Goal: Information Seeking & Learning: Learn about a topic

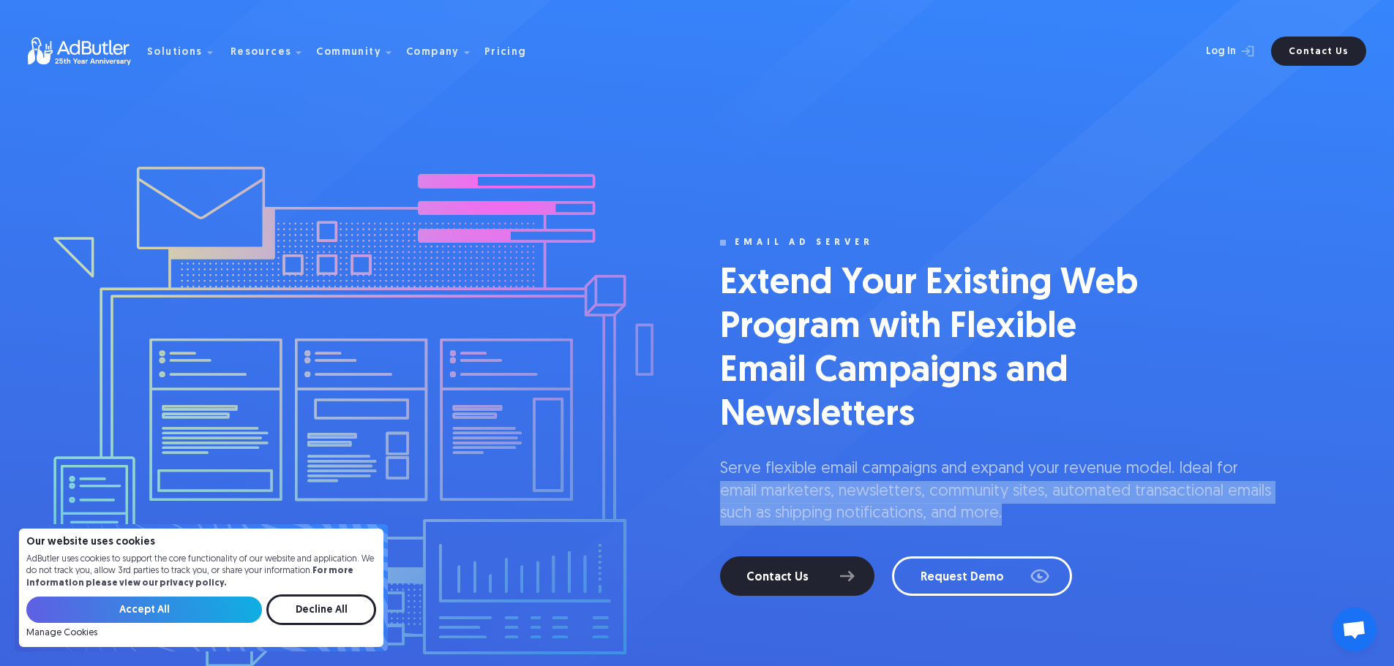
drag, startPoint x: 723, startPoint y: 492, endPoint x: 1284, endPoint y: 519, distance: 561.0
click at [1284, 519] on div "email ad server Extend Your Existing Web Program with Flexible Email Campaigns …" at bounding box center [697, 436] width 1200 height 873
click at [811, 490] on p "Serve flexible email campaigns and expand your revenue model. Ideal for email m…" at bounding box center [996, 492] width 553 height 67
drag, startPoint x: 1188, startPoint y: 468, endPoint x: 1058, endPoint y: 508, distance: 136.3
click at [1058, 508] on p "Serve flexible email campaigns and expand your revenue model. Ideal for email m…" at bounding box center [996, 492] width 553 height 67
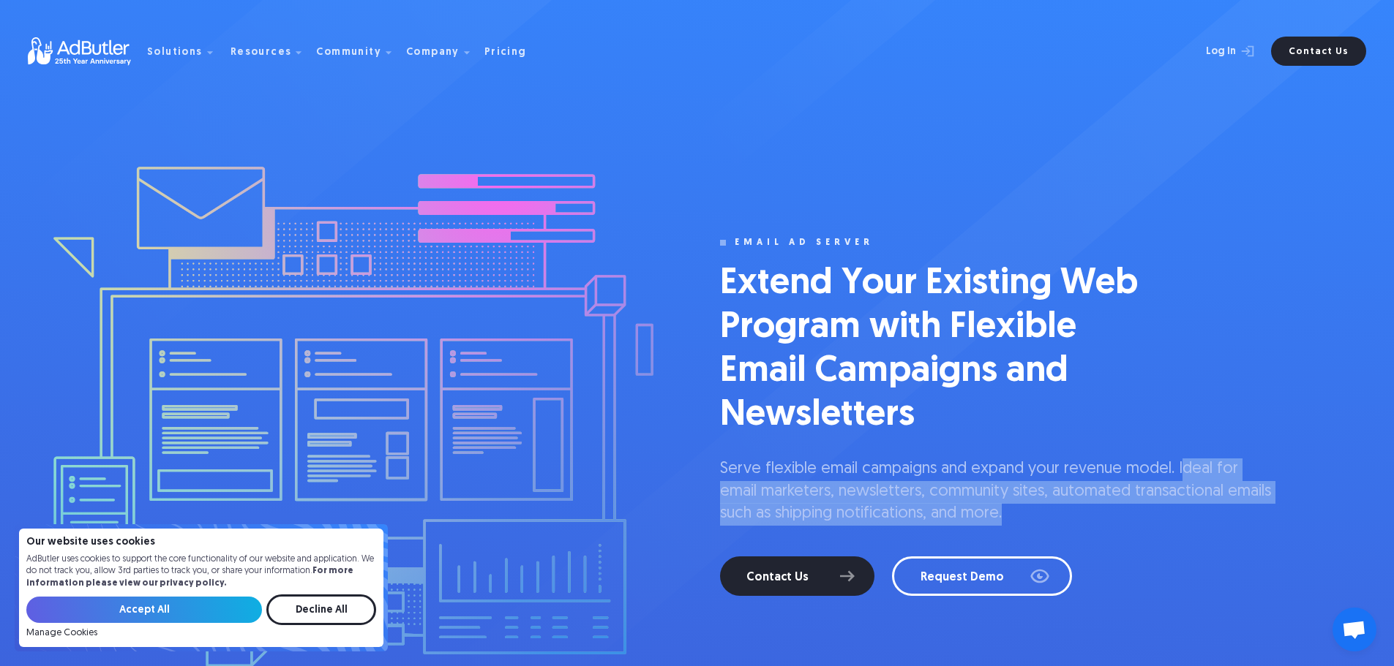
click at [795, 491] on p "Serve flexible email campaigns and expand your revenue model. Ideal for email m…" at bounding box center [996, 492] width 553 height 67
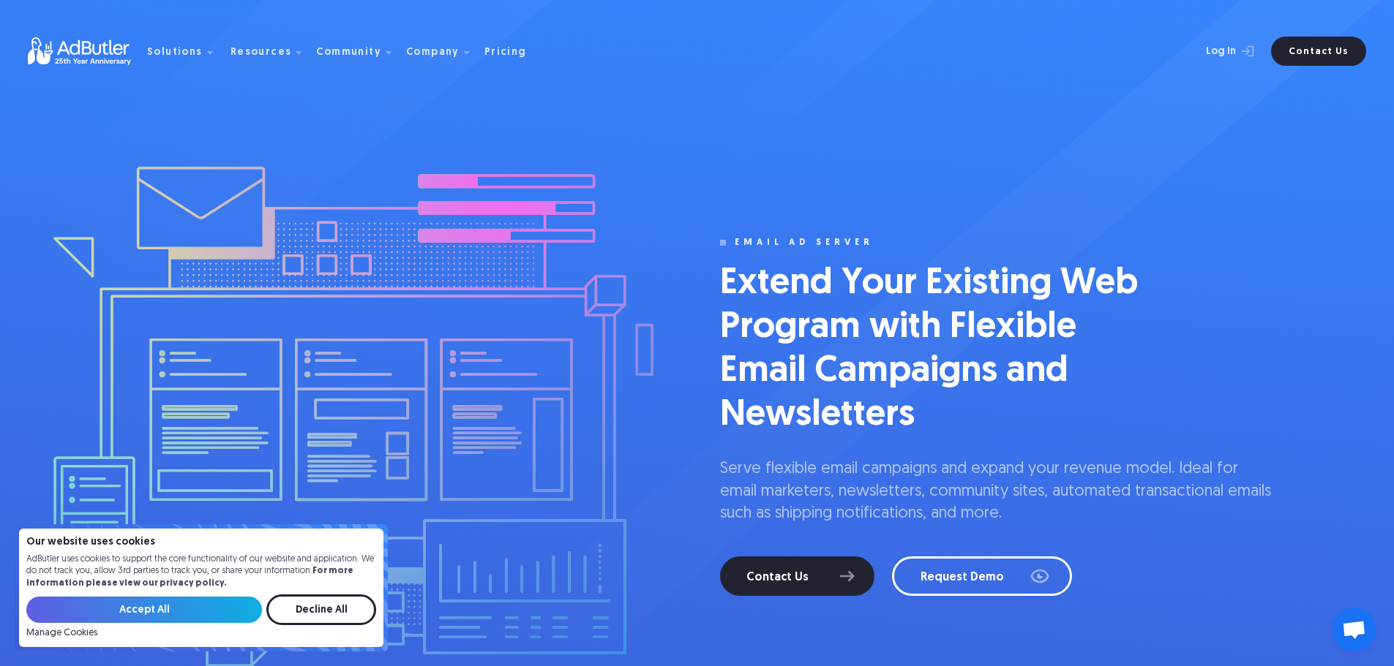
click at [1258, 565] on div "Contact Us View Demos Request Demo" at bounding box center [996, 577] width 553 height 40
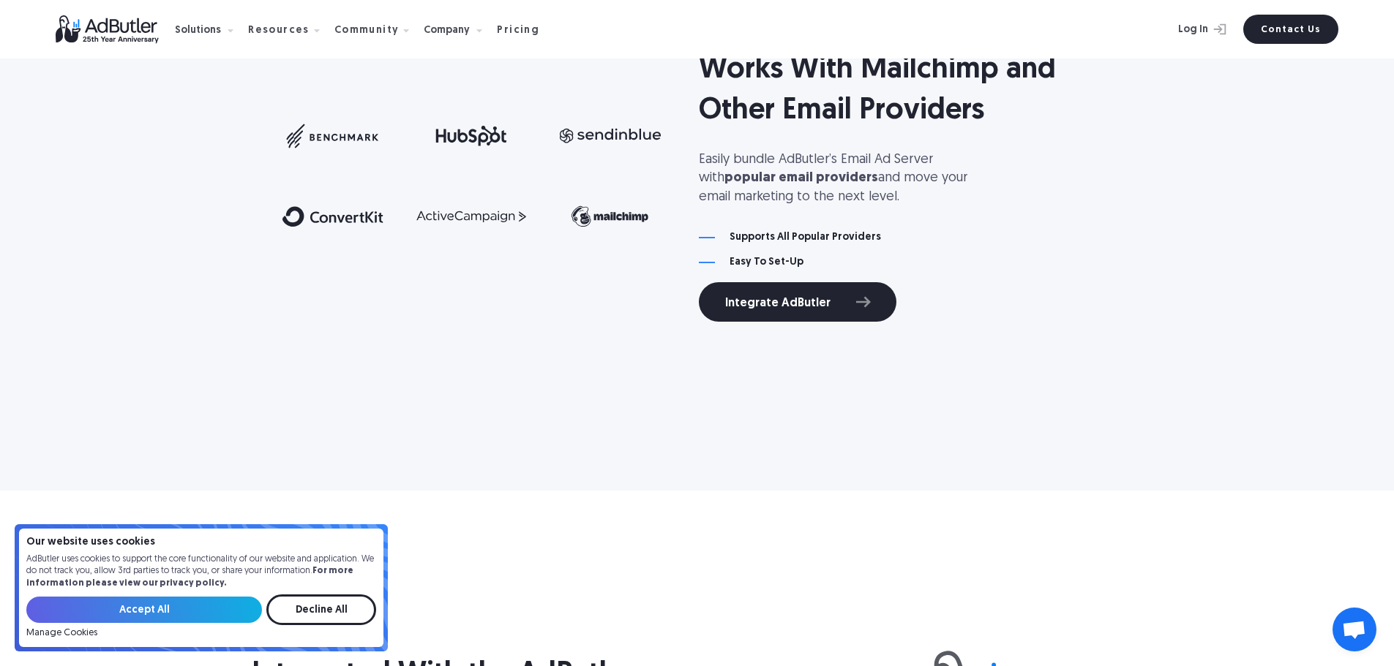
scroll to position [2853, 0]
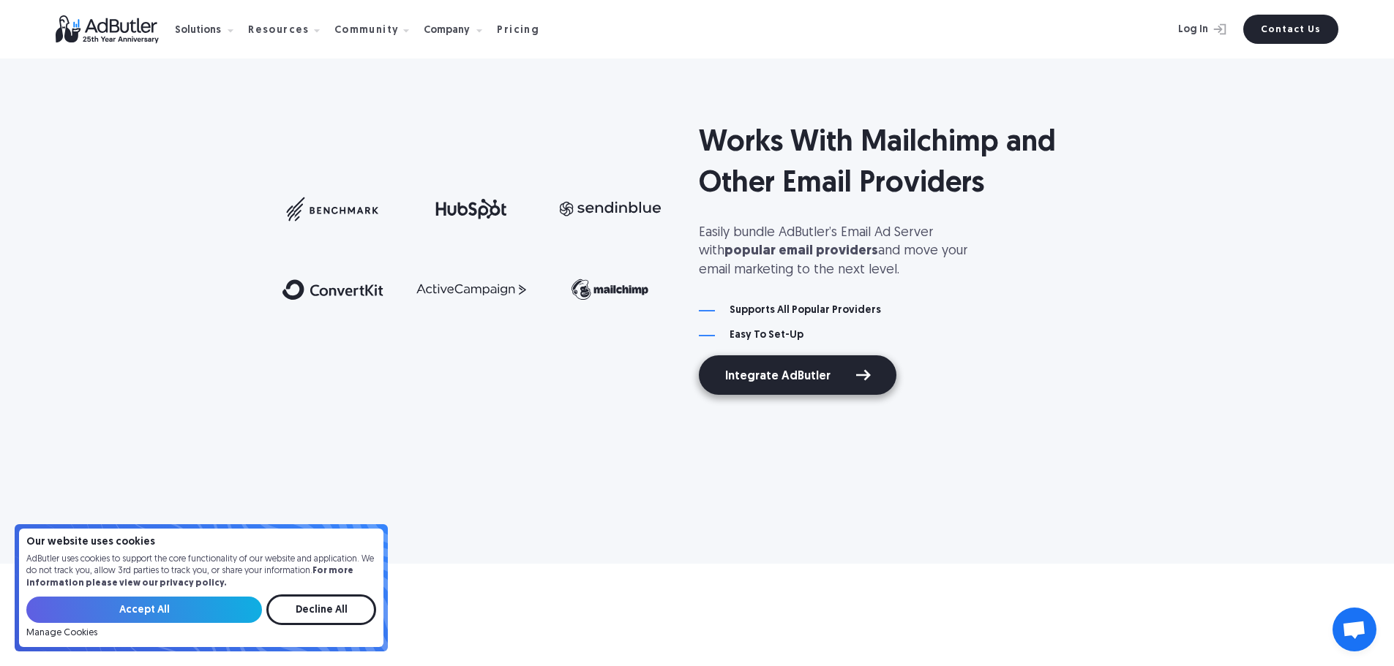
click at [808, 375] on link "Integrate AdButler" at bounding box center [798, 376] width 198 height 40
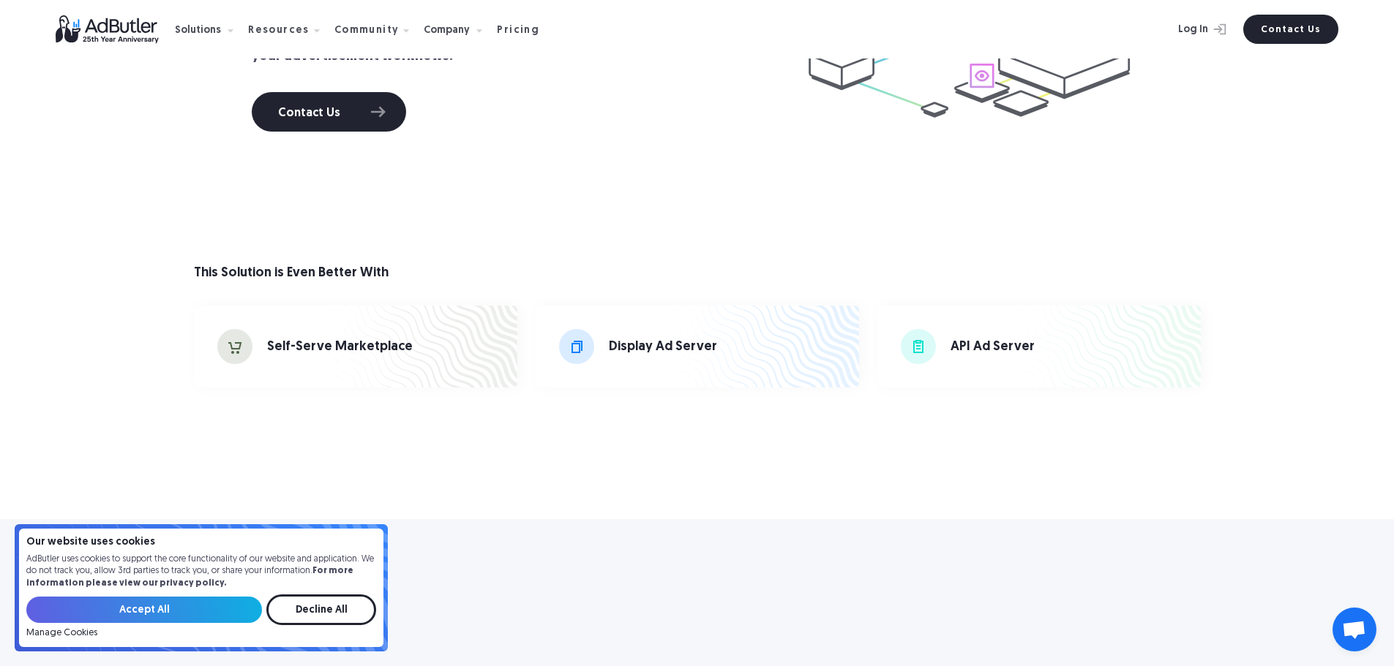
scroll to position [3804, 0]
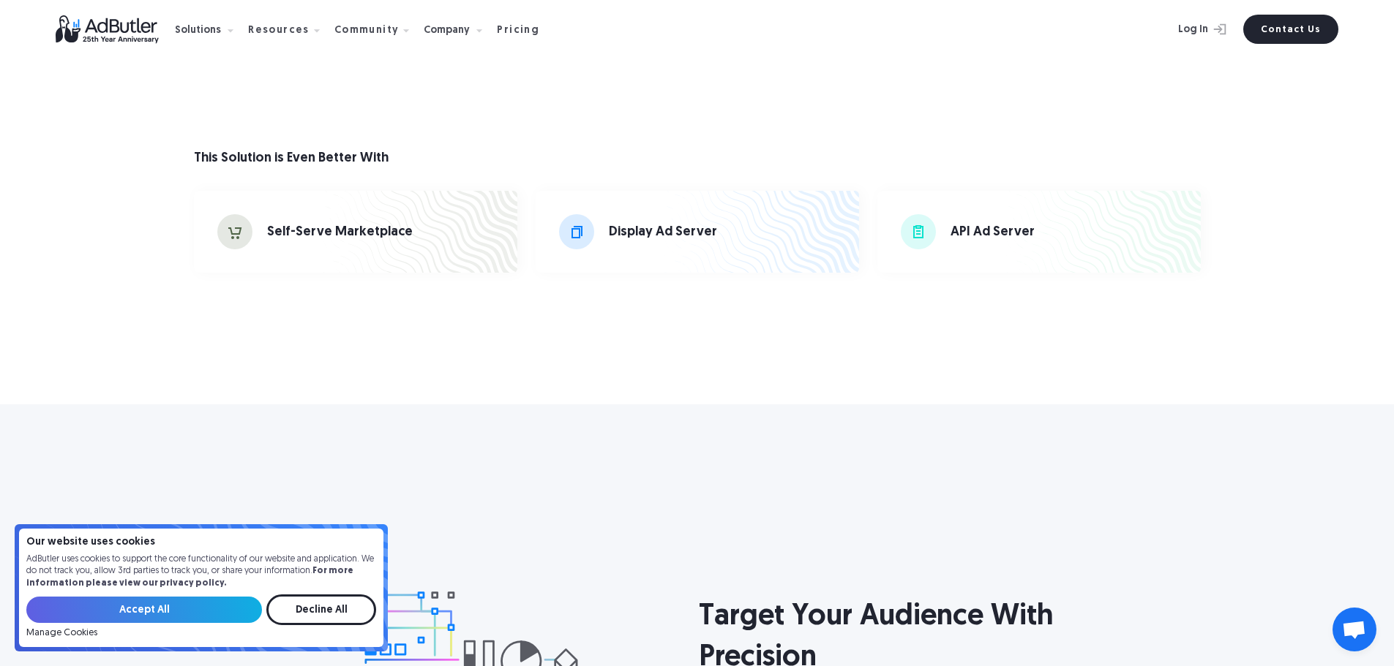
click at [1012, 241] on link "API Ad Server" at bounding box center [1038, 232] width 323 height 82
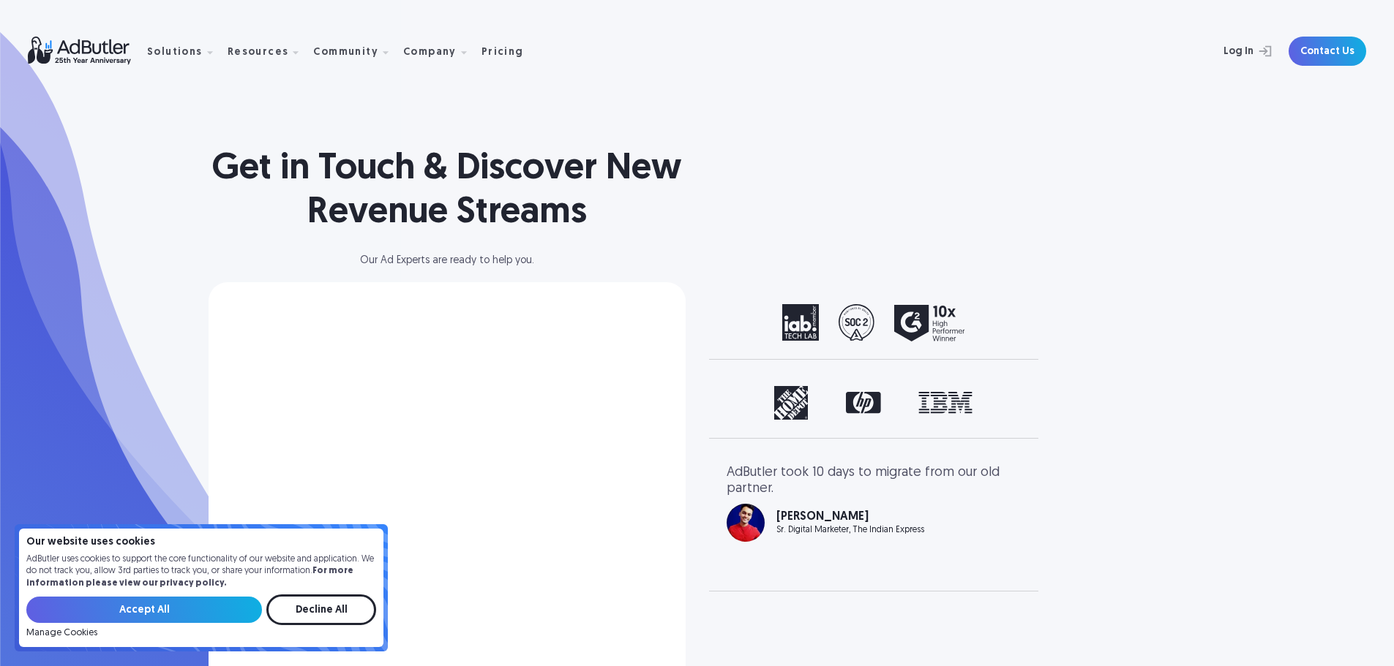
select select "[GEOGRAPHIC_DATA]"
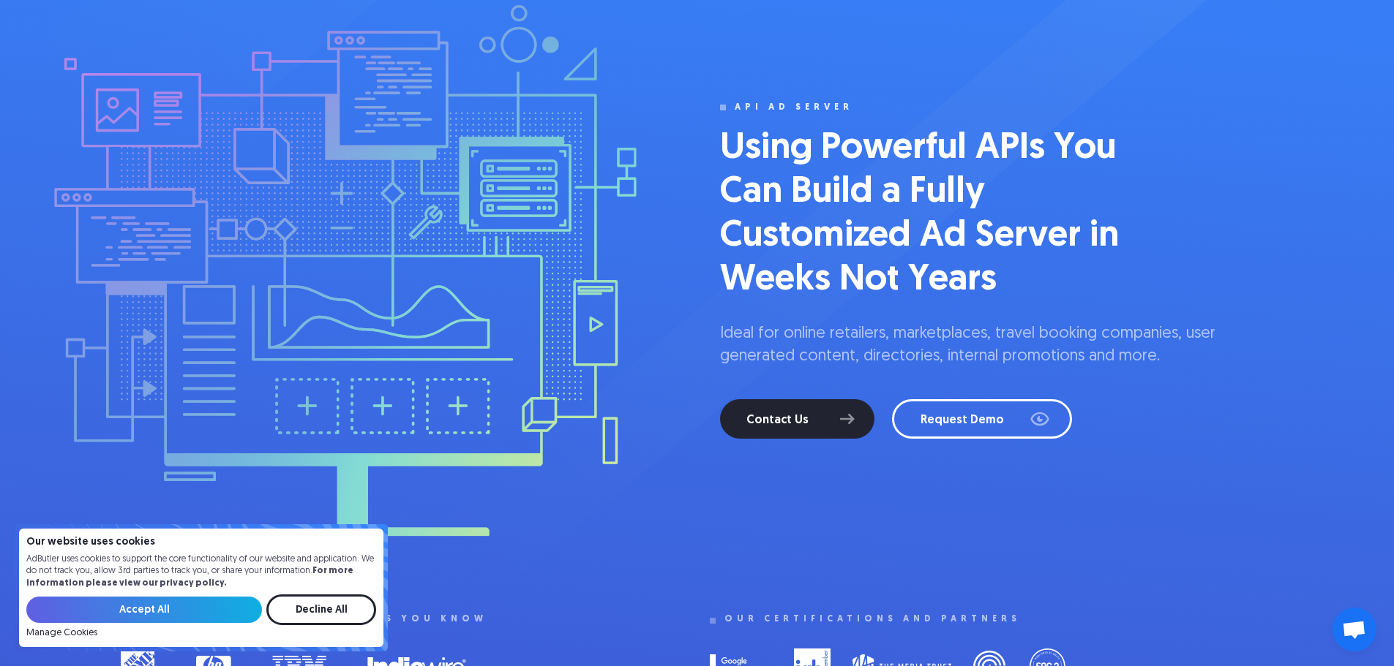
drag, startPoint x: 1113, startPoint y: 494, endPoint x: 1048, endPoint y: 487, distance: 64.7
click at [1048, 487] on div "API Ad Server Using Powerful APIs You Can Build a Fully Customized Ad Server in…" at bounding box center [697, 271] width 1153 height 512
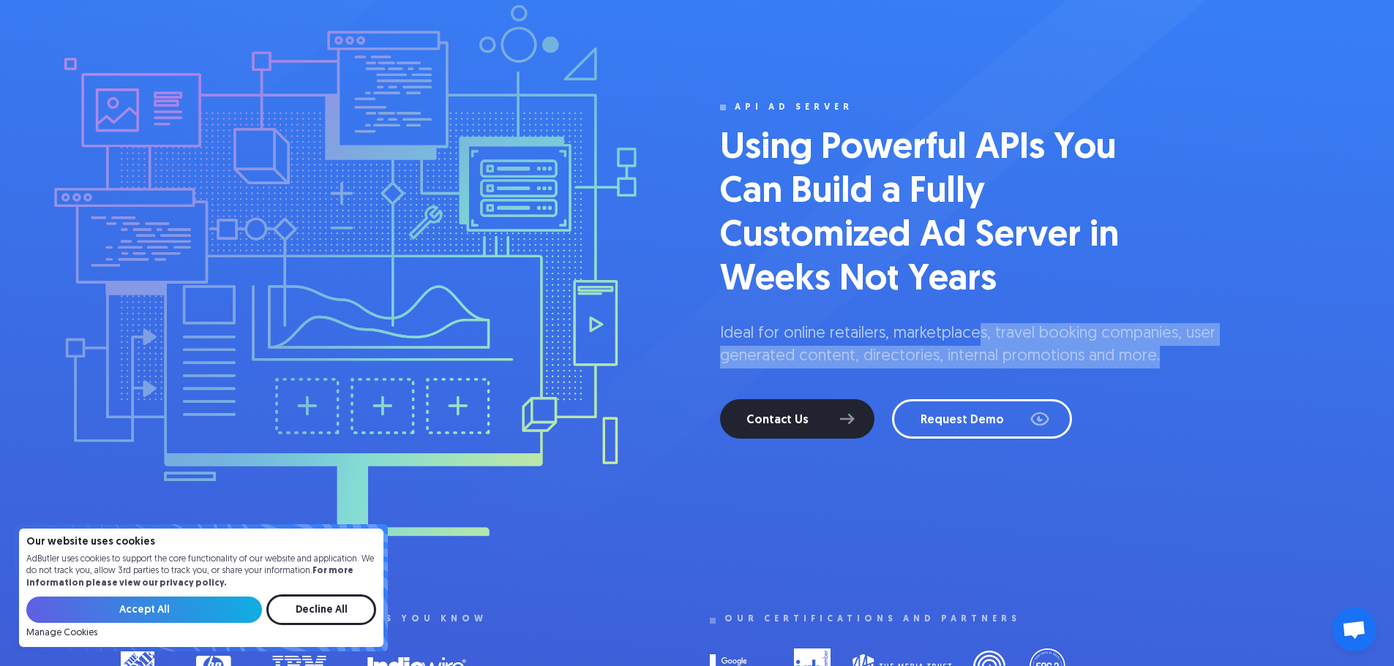
drag, startPoint x: 977, startPoint y: 326, endPoint x: 1165, endPoint y: 358, distance: 191.5
click at [1165, 358] on p "Ideal for online retailers, marketplaces, travel booking companies, user genera…" at bounding box center [996, 345] width 553 height 45
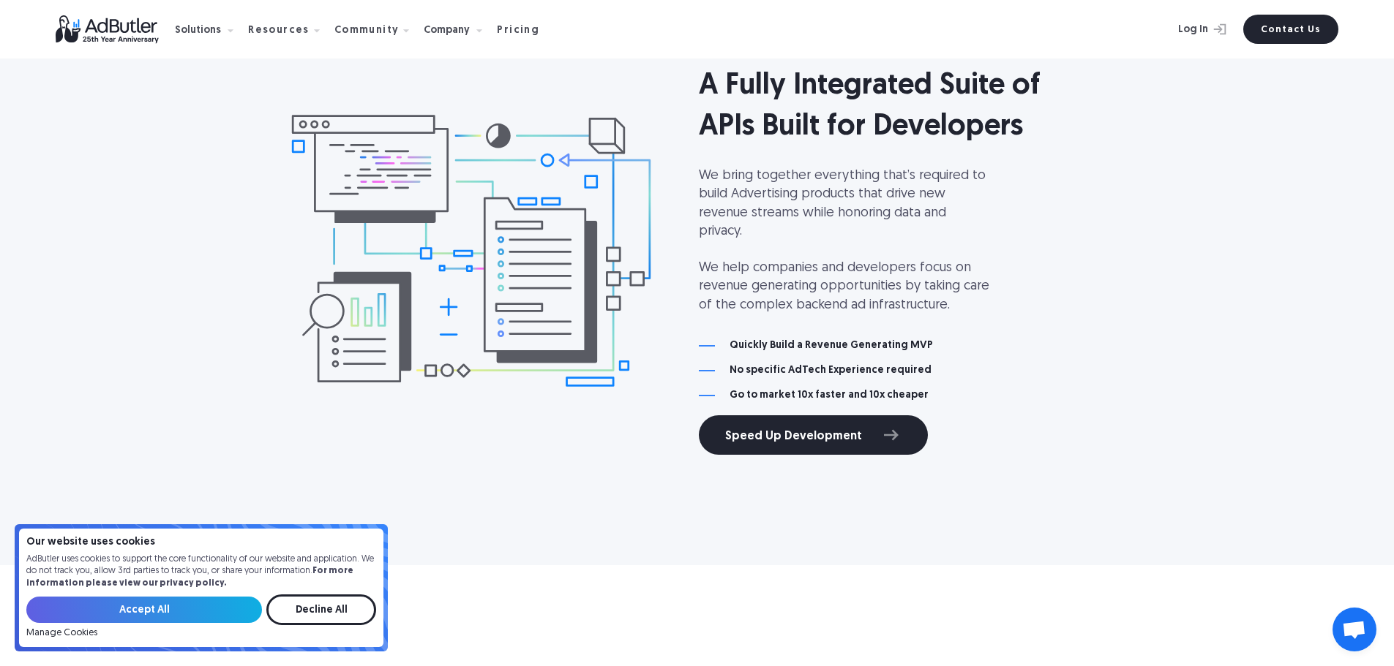
scroll to position [2853, 0]
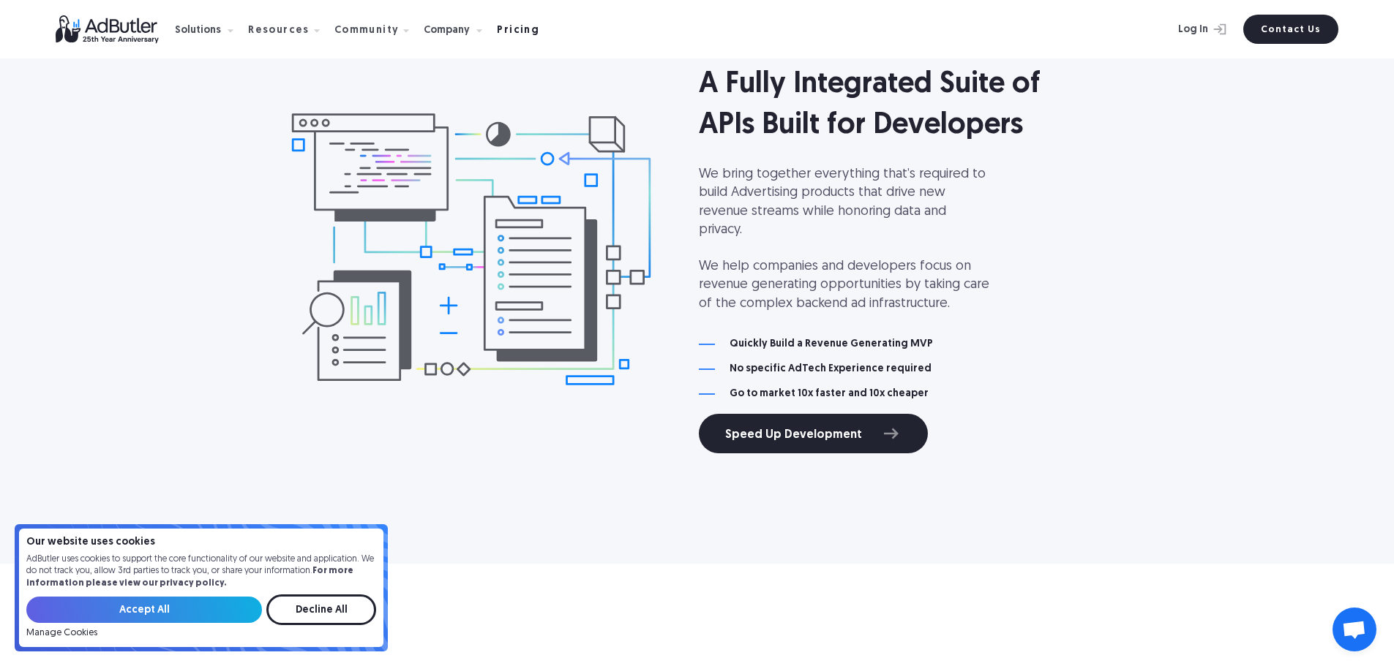
click at [506, 32] on div "Pricing" at bounding box center [518, 31] width 42 height 10
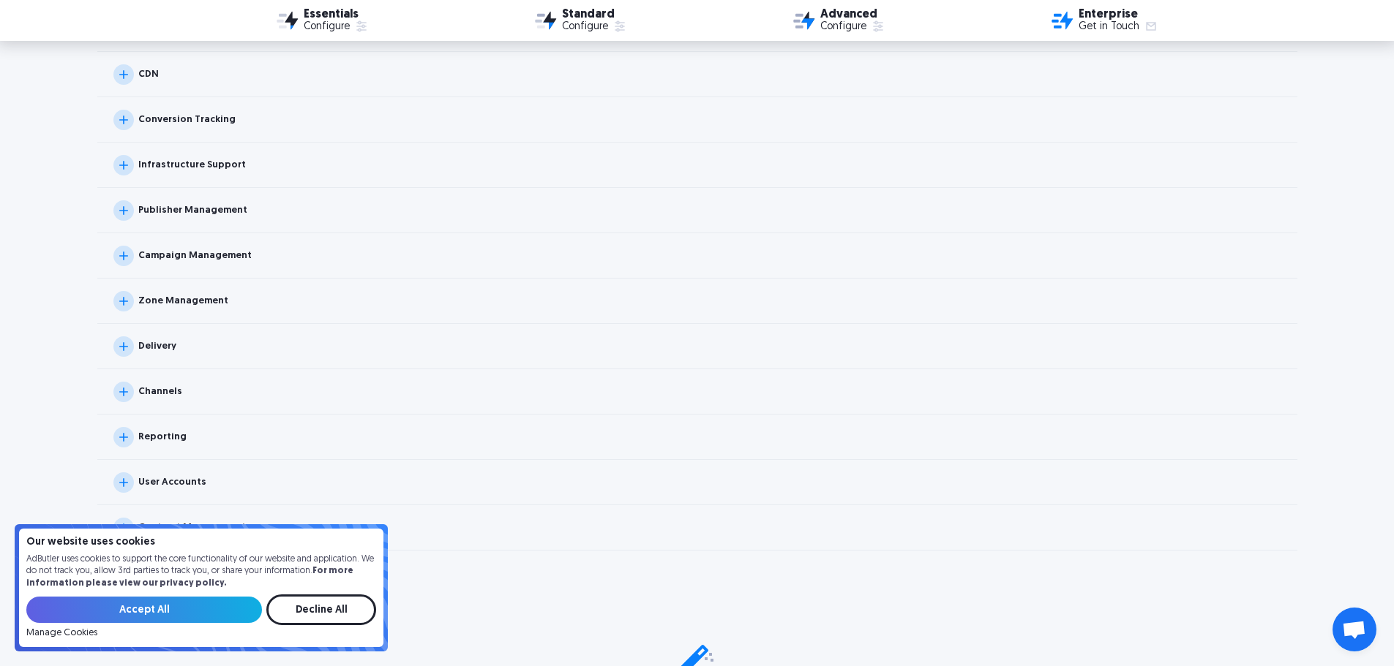
scroll to position [1536, 0]
click at [124, 125] on img at bounding box center [123, 118] width 20 height 20
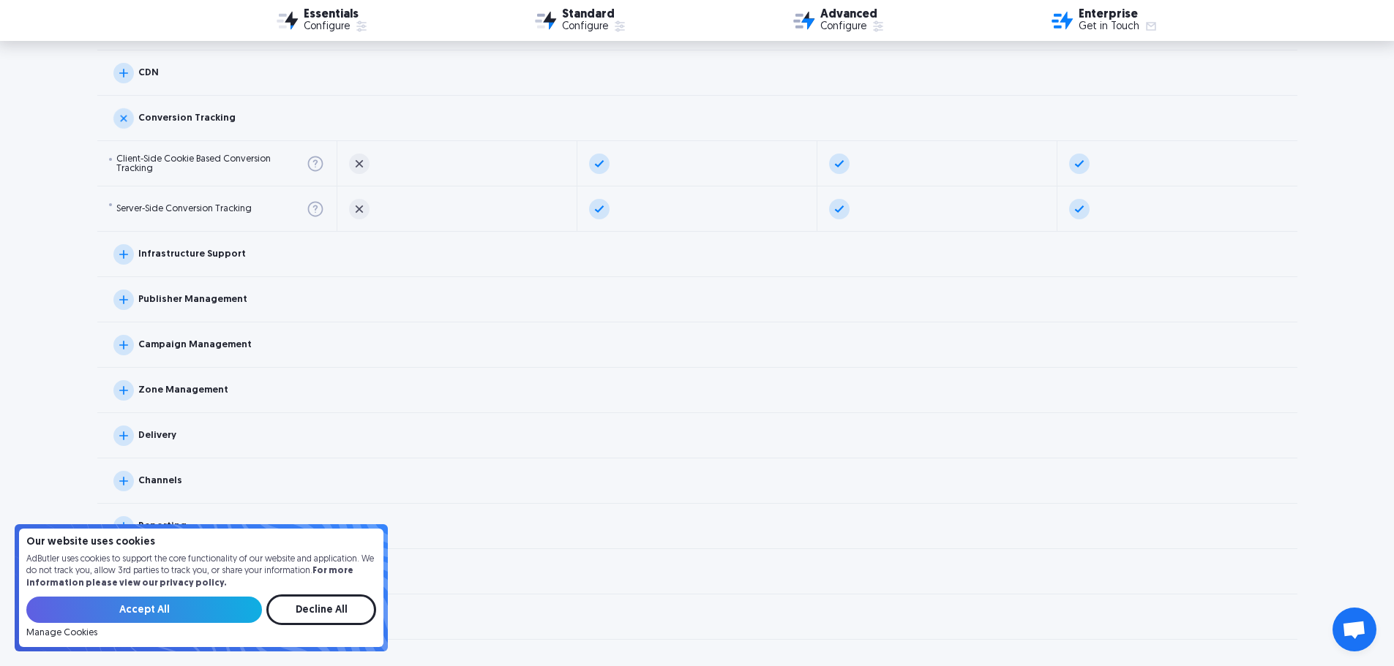
click at [119, 122] on img at bounding box center [123, 118] width 29 height 29
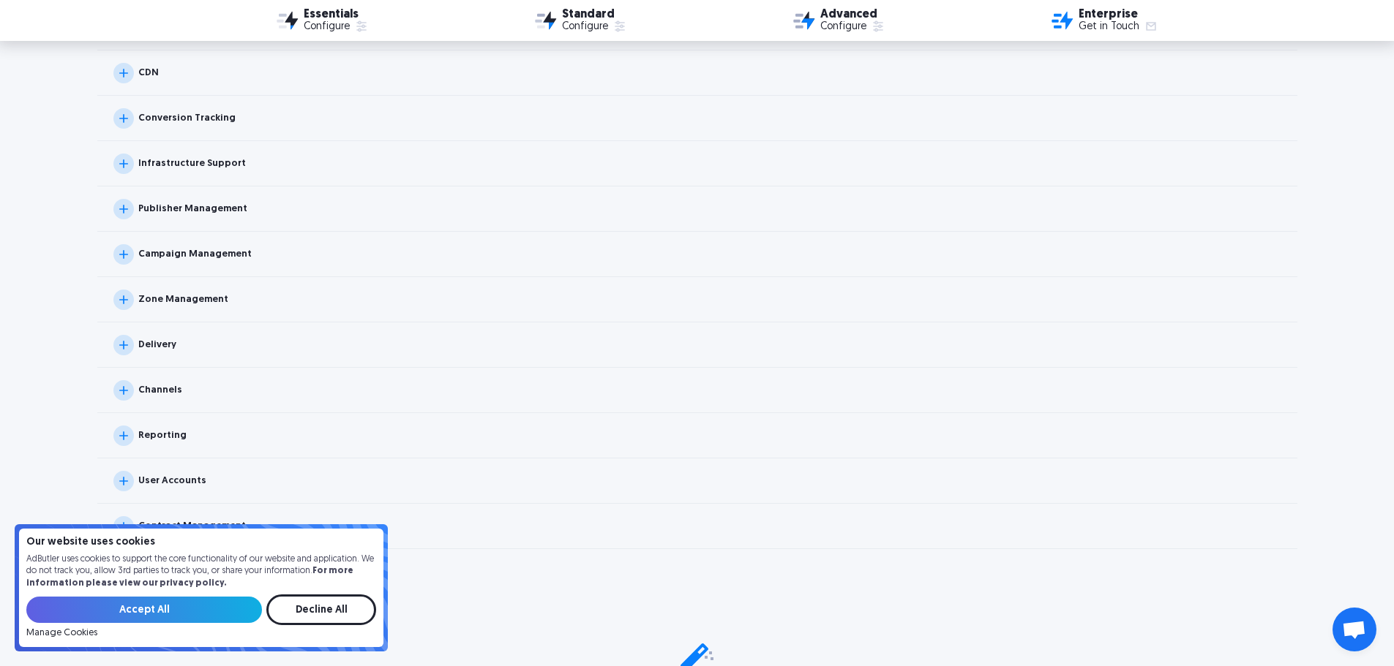
click at [115, 163] on img at bounding box center [123, 164] width 20 height 20
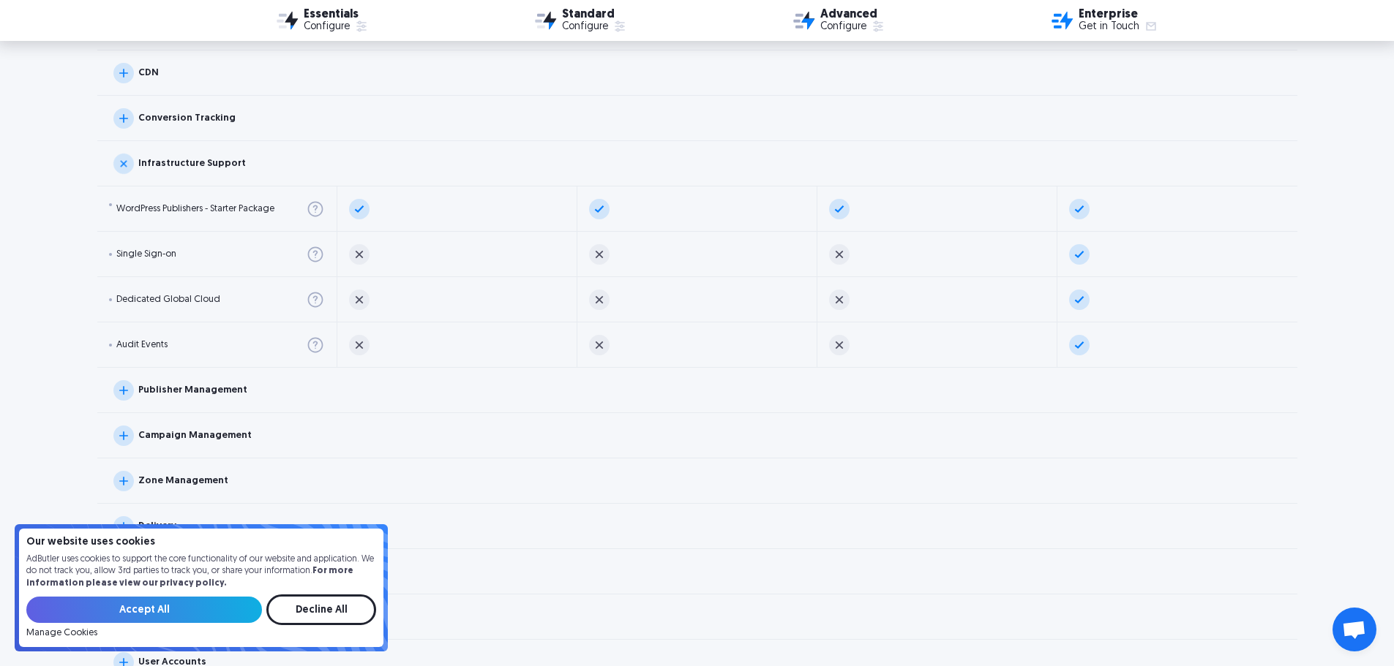
click at [116, 163] on img at bounding box center [123, 163] width 29 height 29
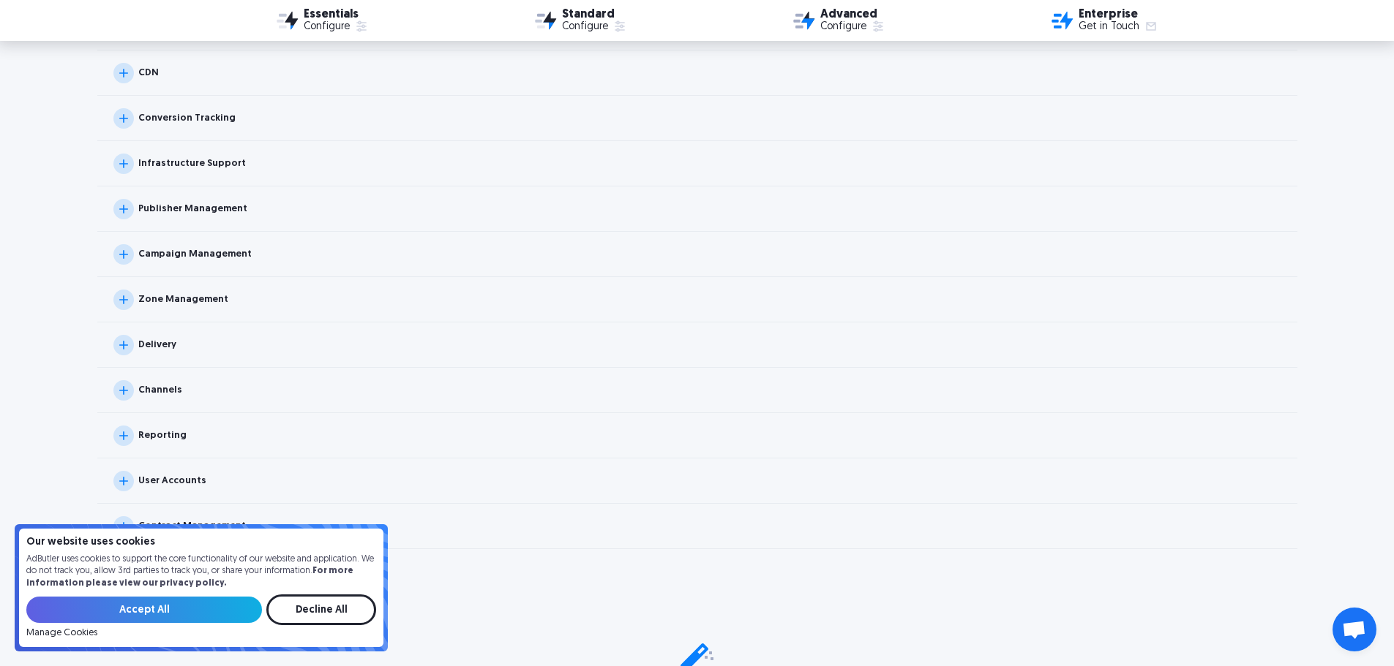
click at [121, 206] on img at bounding box center [123, 209] width 20 height 20
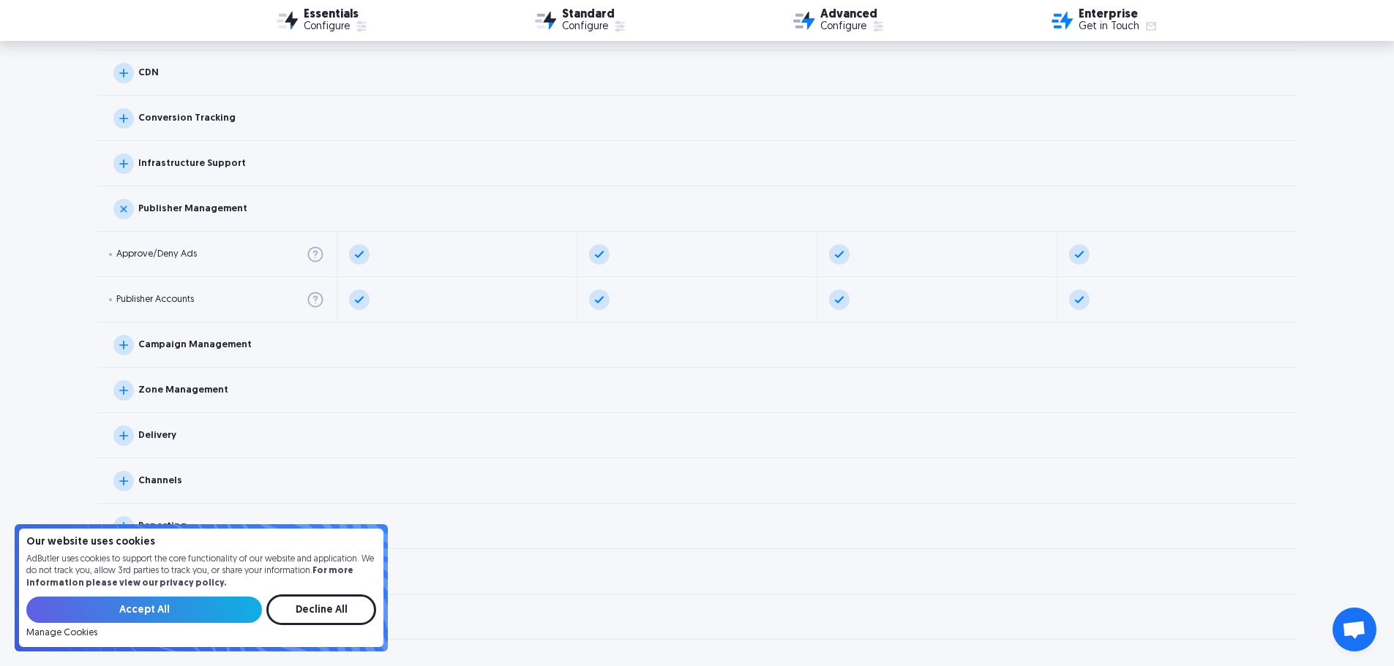
click at [121, 206] on img at bounding box center [123, 209] width 29 height 29
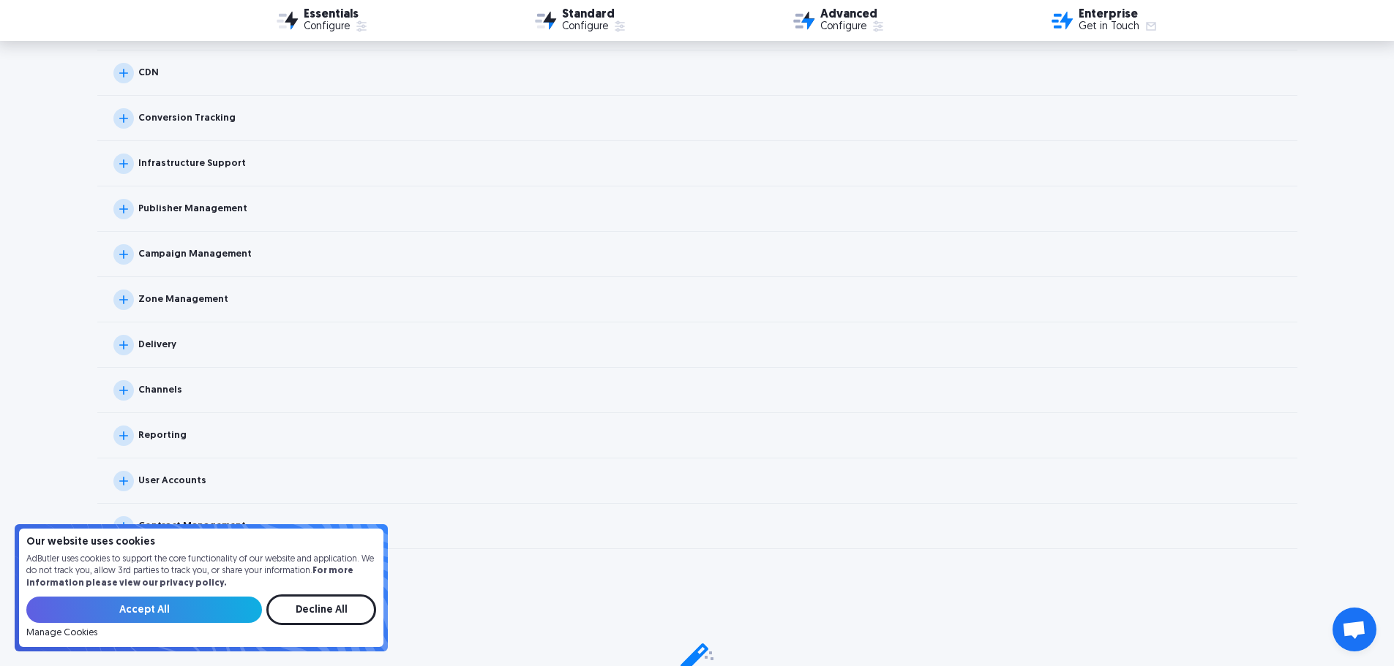
click at [123, 254] on img at bounding box center [123, 254] width 20 height 20
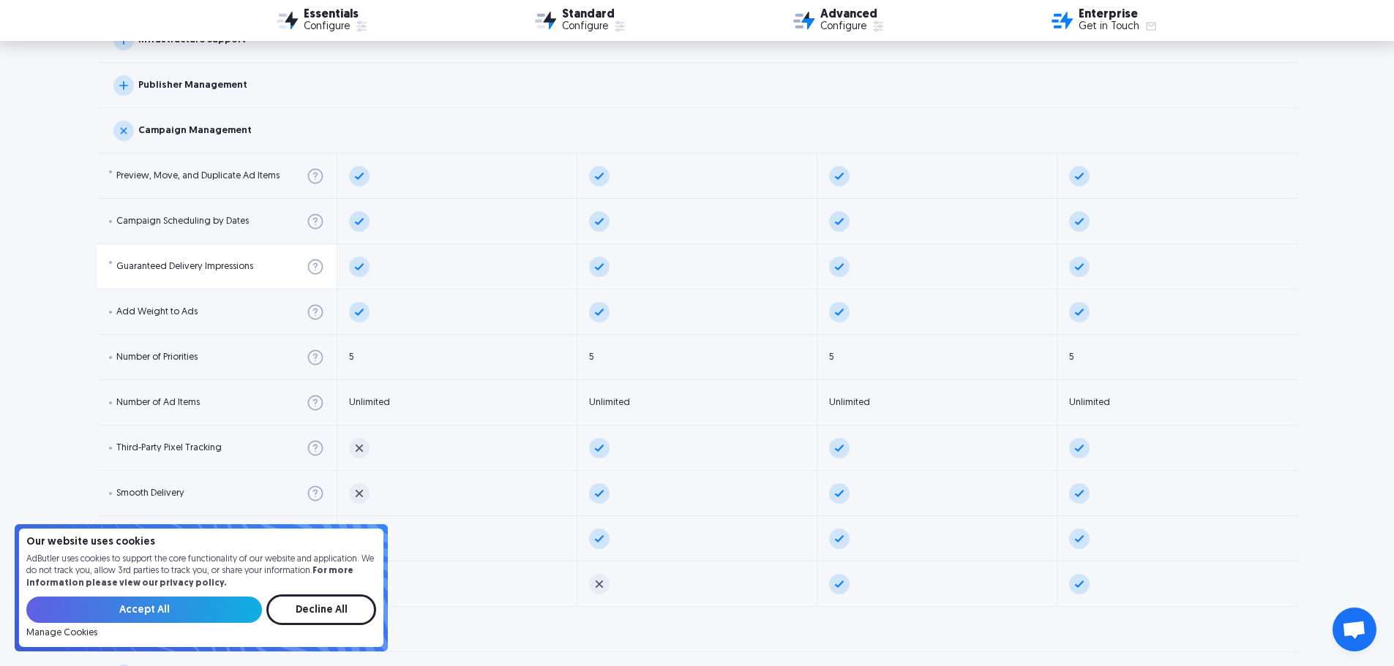
scroll to position [1682, 0]
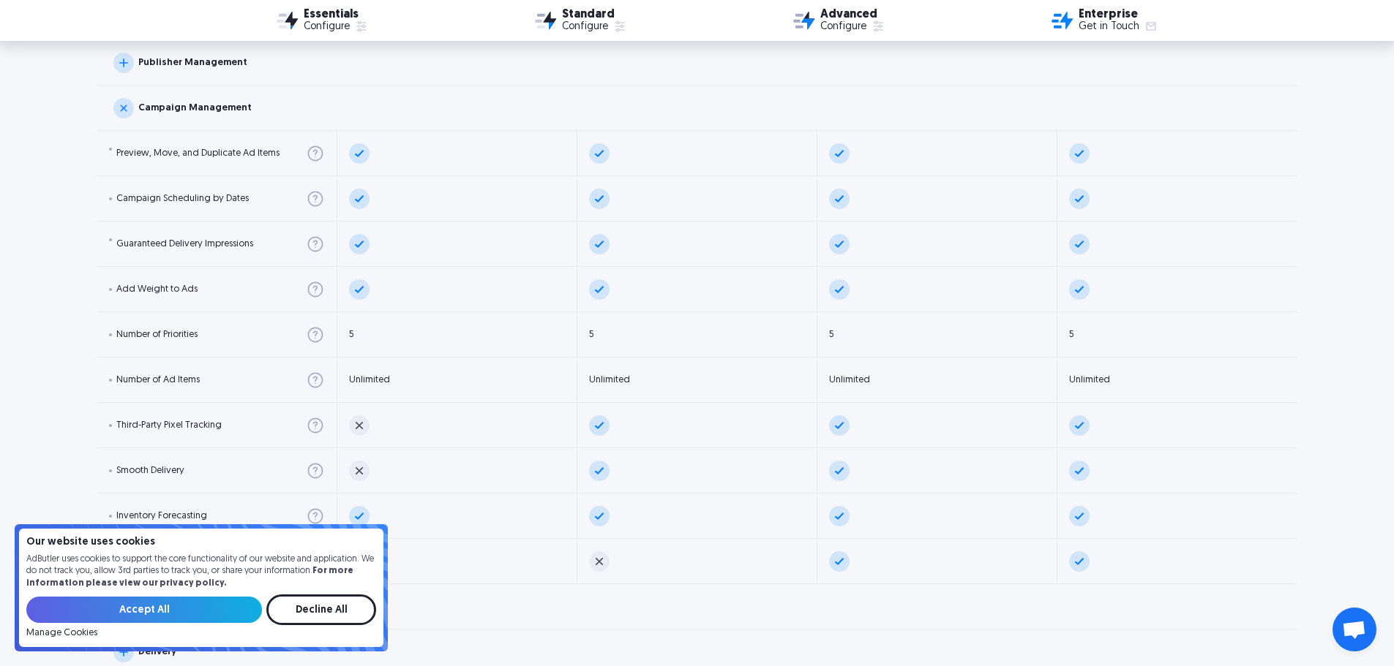
click at [121, 110] on img at bounding box center [123, 108] width 29 height 29
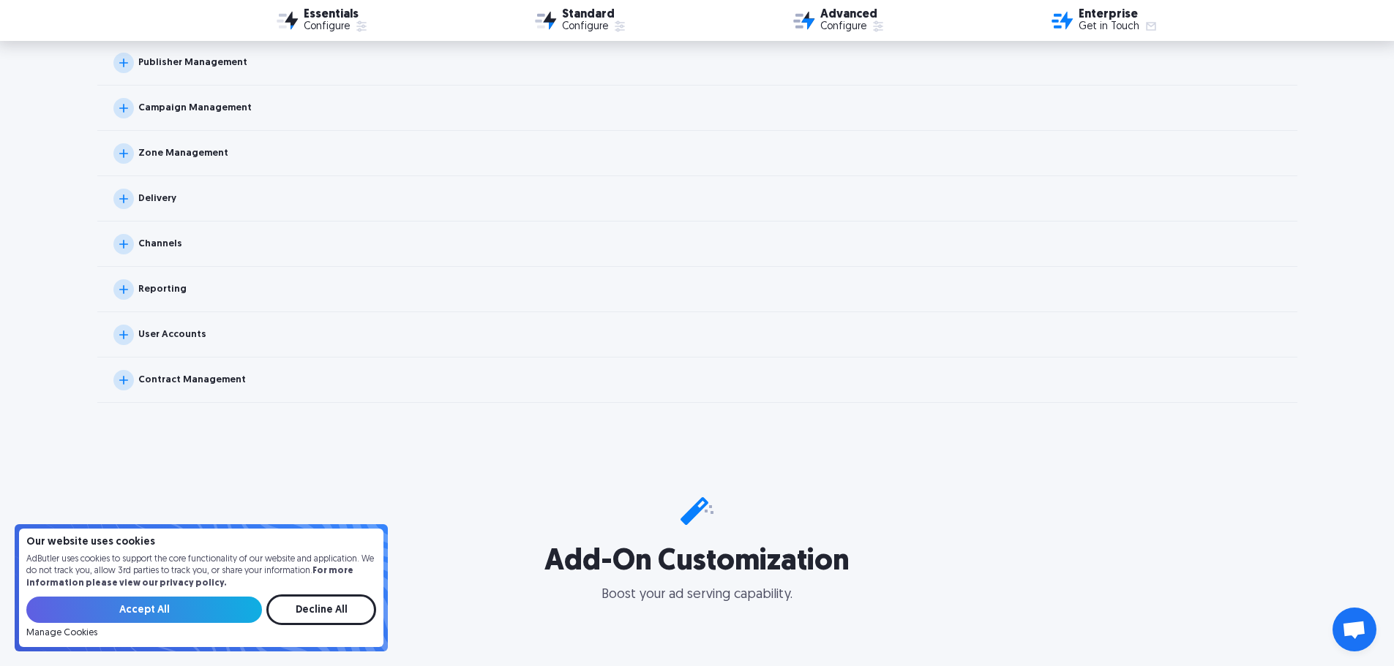
click at [123, 155] on img at bounding box center [123, 153] width 20 height 20
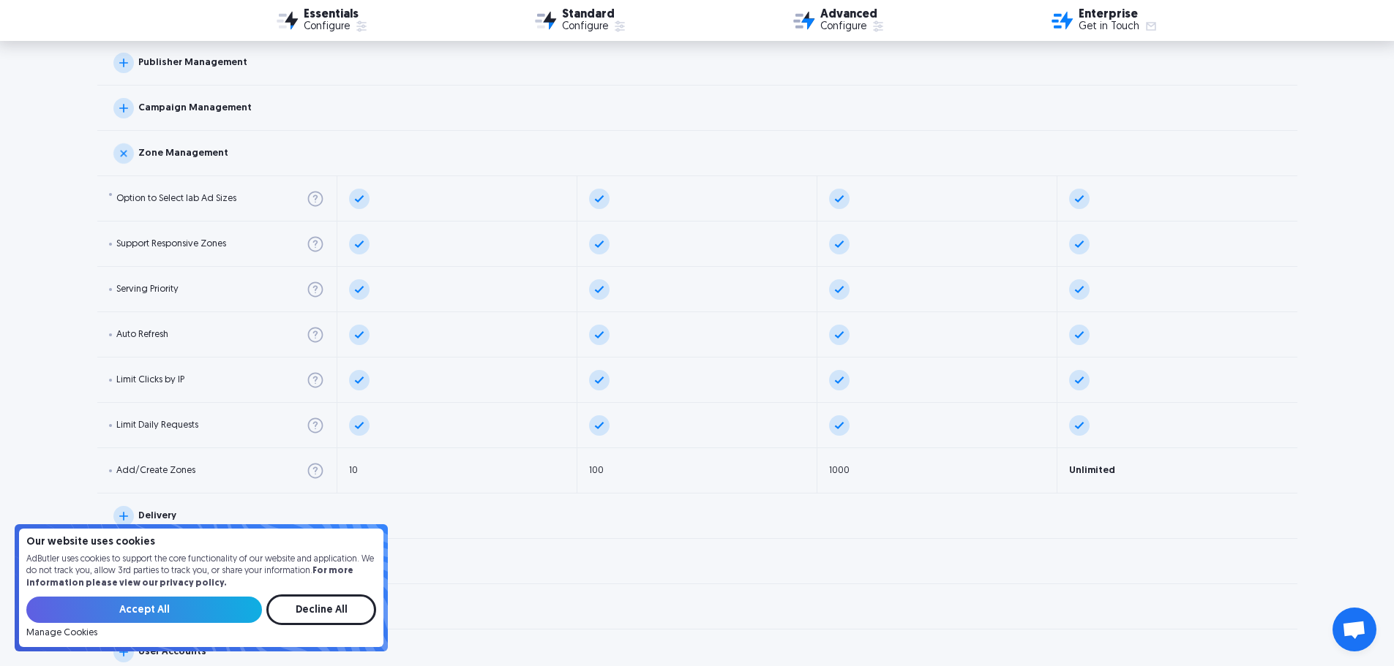
click at [123, 155] on img at bounding box center [123, 153] width 29 height 29
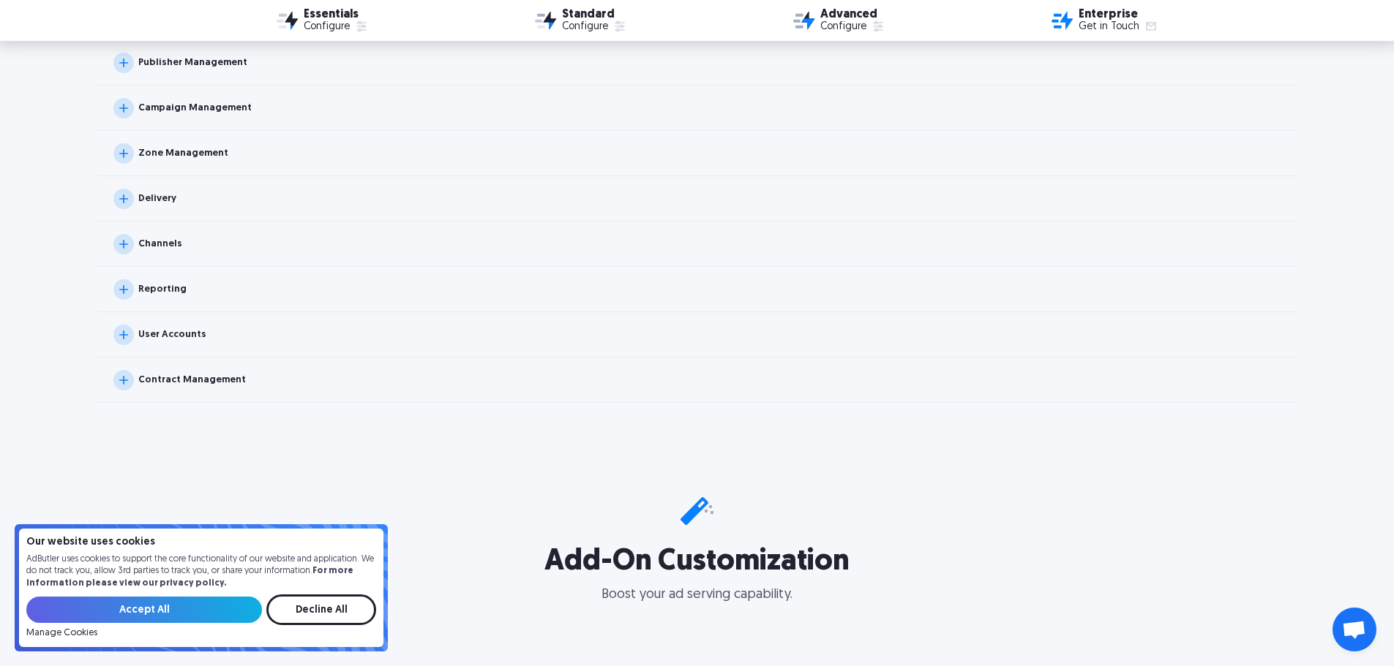
click at [120, 195] on img at bounding box center [123, 199] width 20 height 20
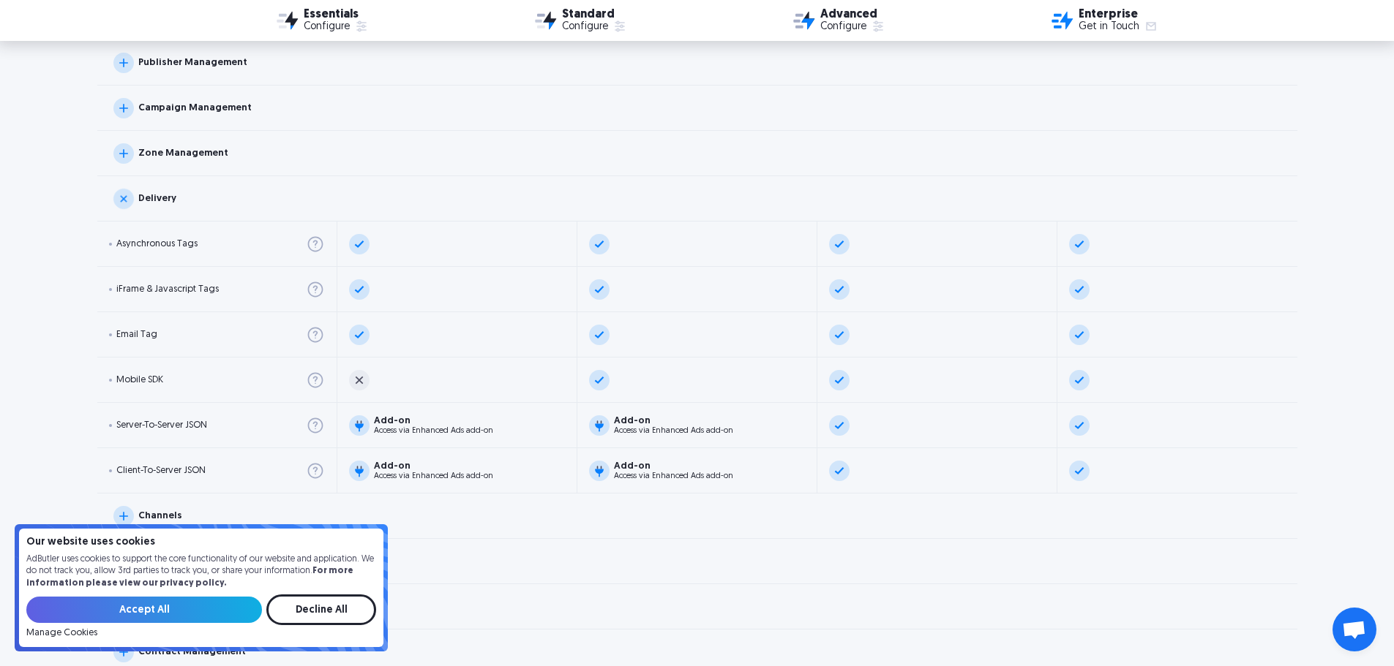
click at [120, 195] on img at bounding box center [123, 198] width 29 height 29
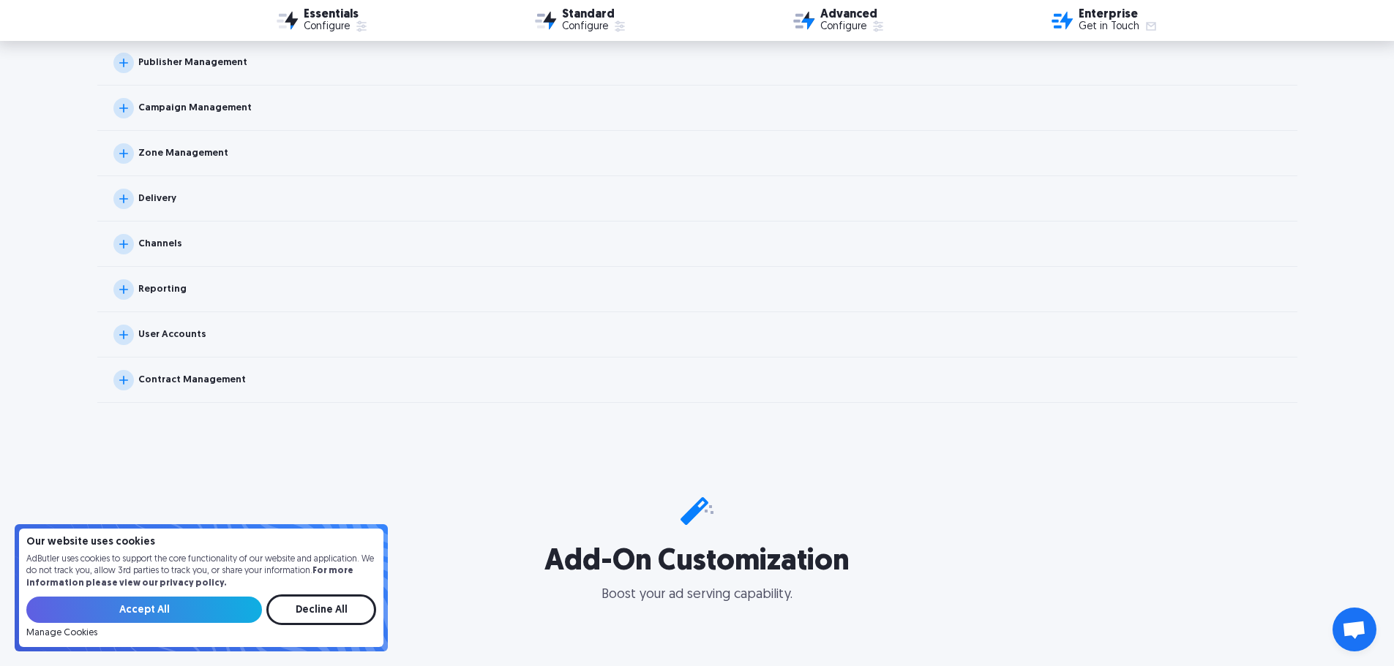
click at [121, 239] on img at bounding box center [123, 244] width 20 height 20
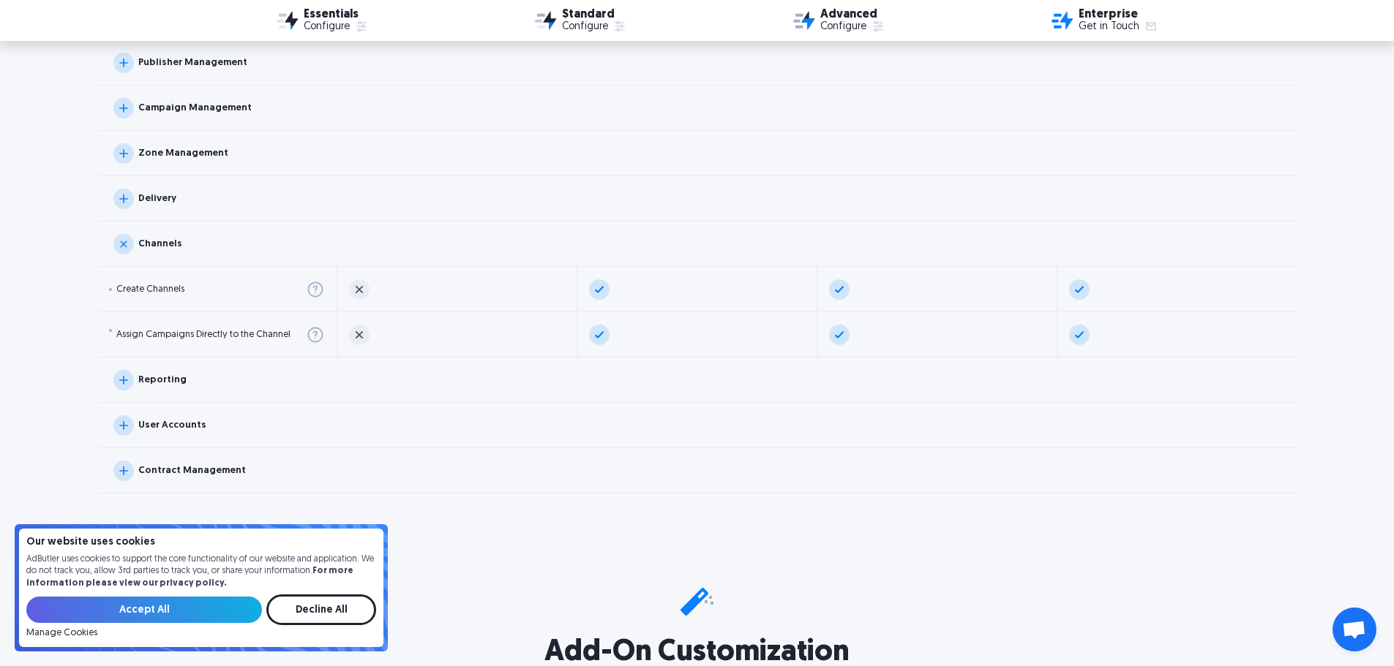
click at [121, 241] on img at bounding box center [123, 244] width 29 height 29
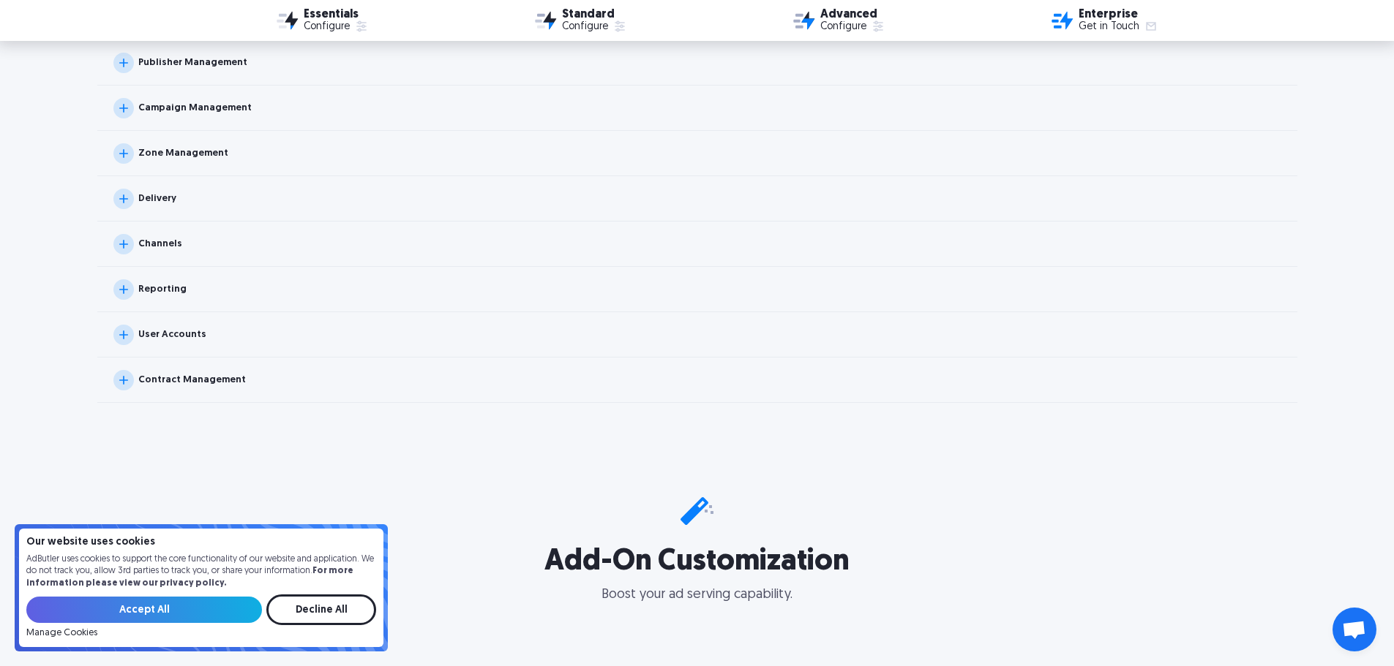
click at [121, 289] on img at bounding box center [123, 289] width 20 height 20
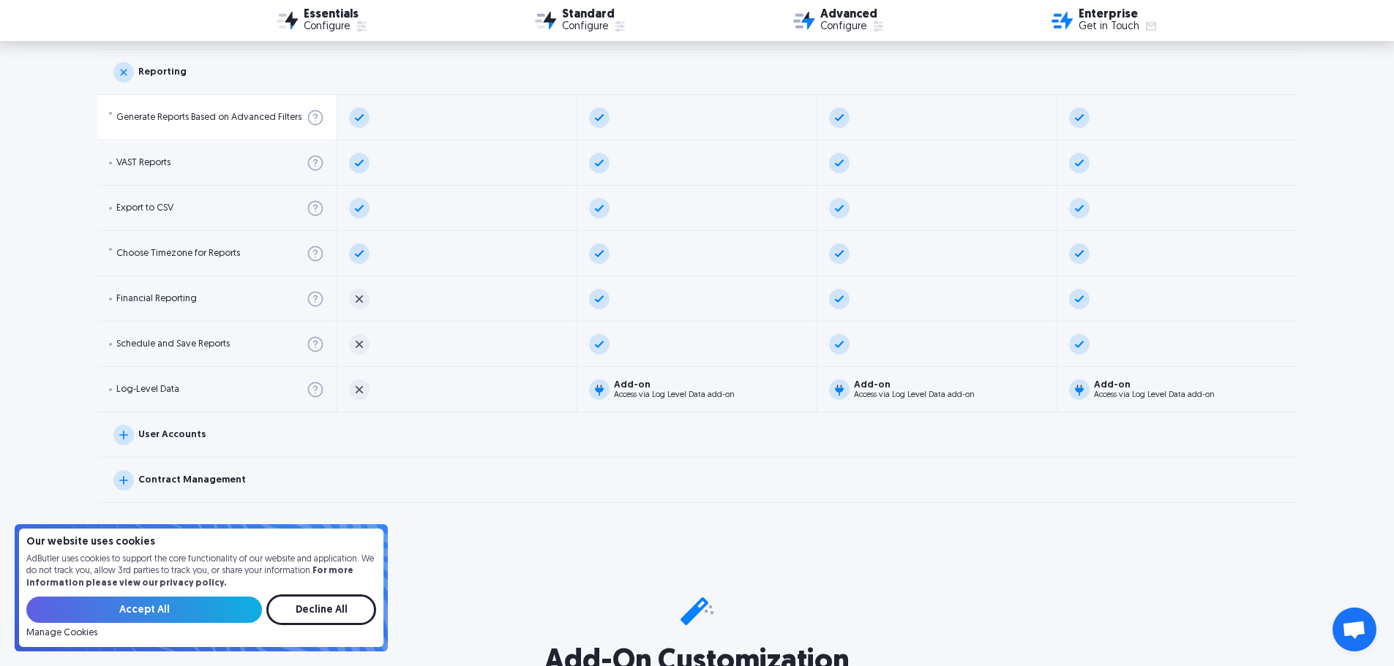
scroll to position [1902, 0]
click at [130, 75] on img at bounding box center [123, 70] width 29 height 29
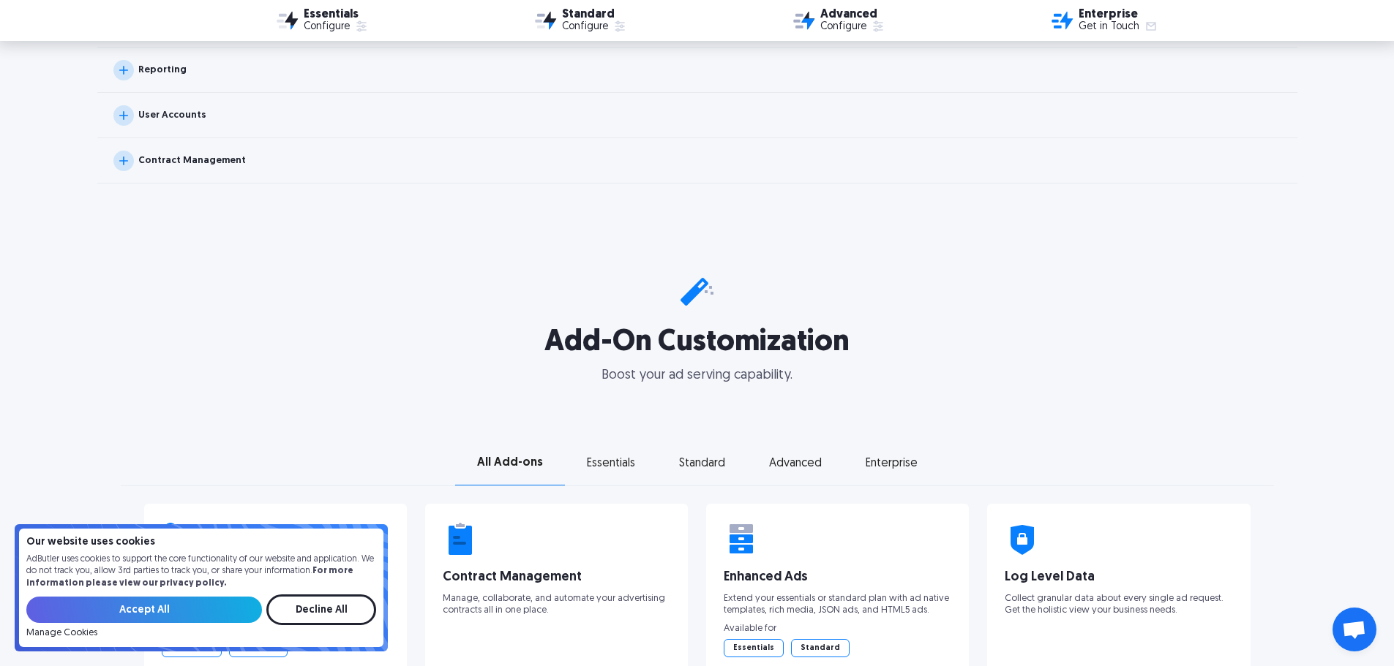
click at [129, 157] on img at bounding box center [123, 161] width 20 height 20
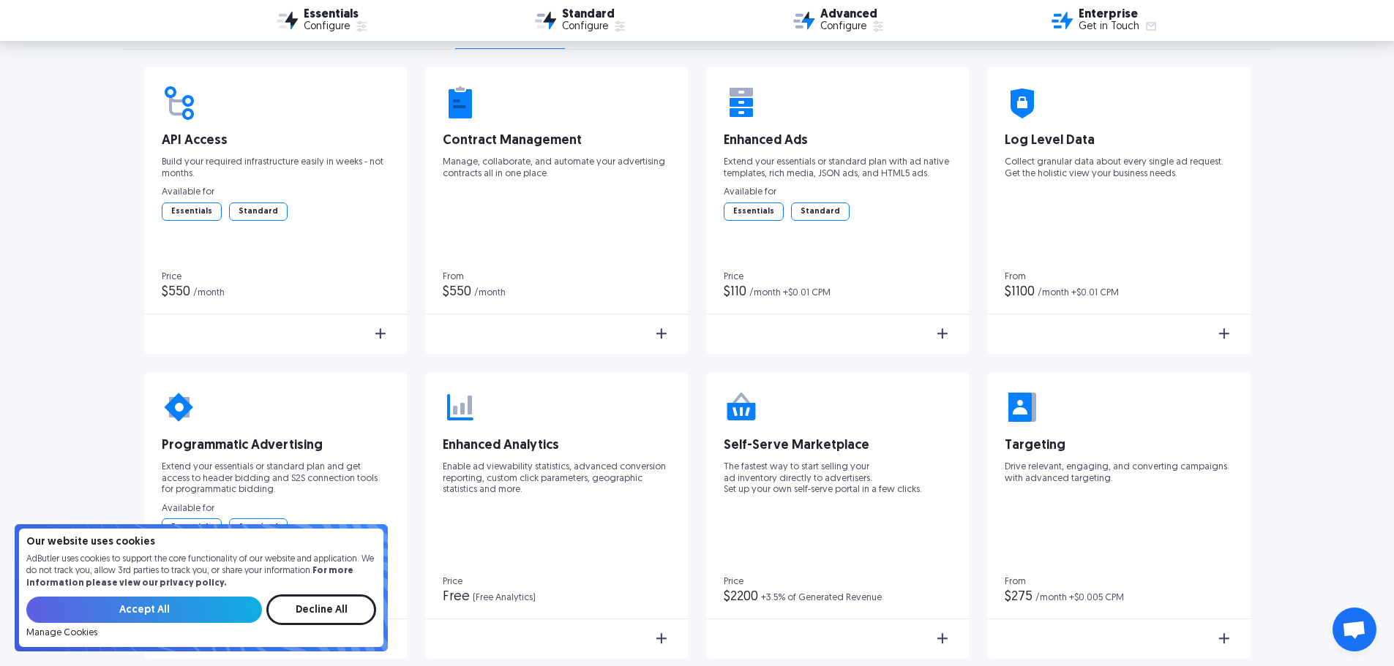
scroll to position [2341, 0]
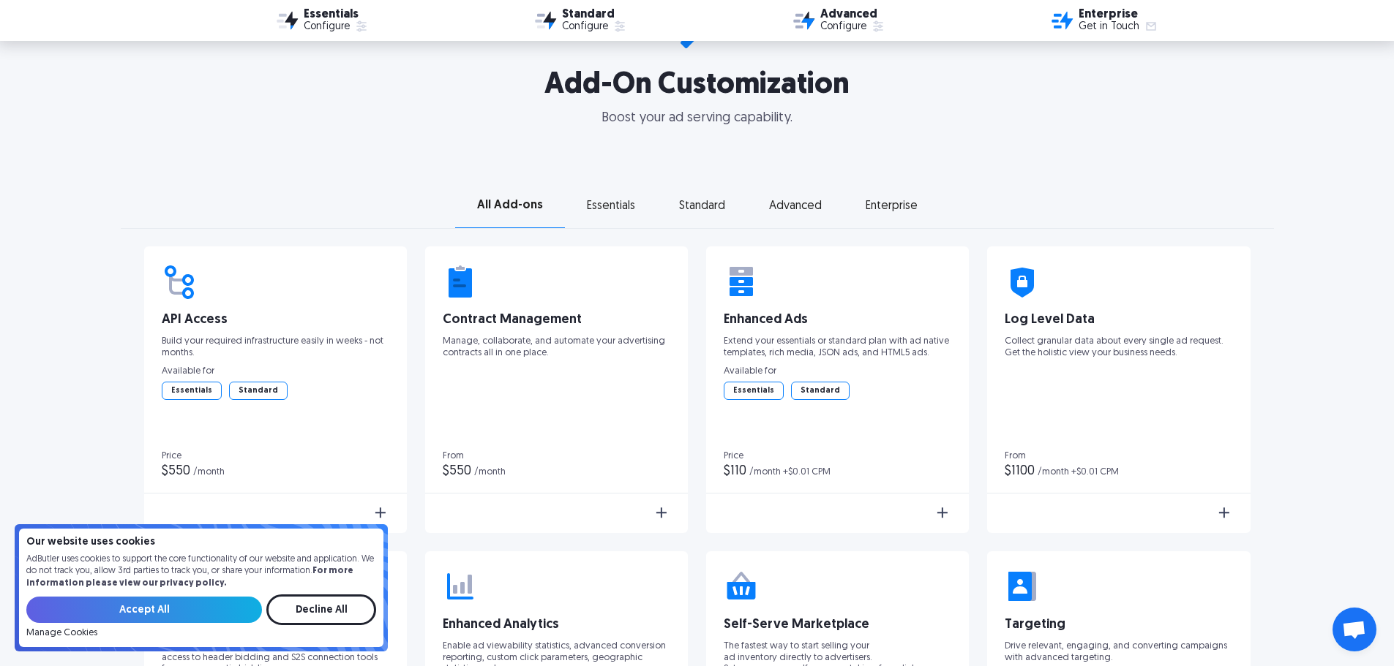
click at [899, 206] on div "Enterprise" at bounding box center [891, 206] width 52 height 10
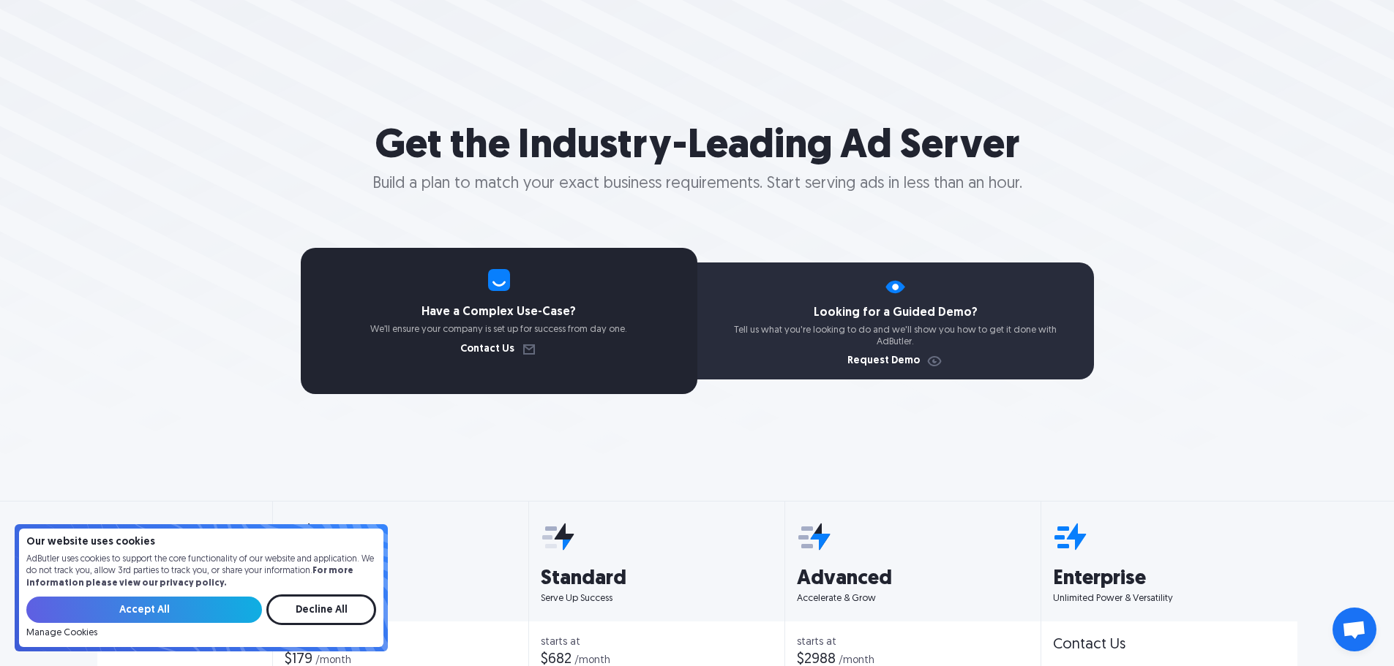
scroll to position [0, 0]
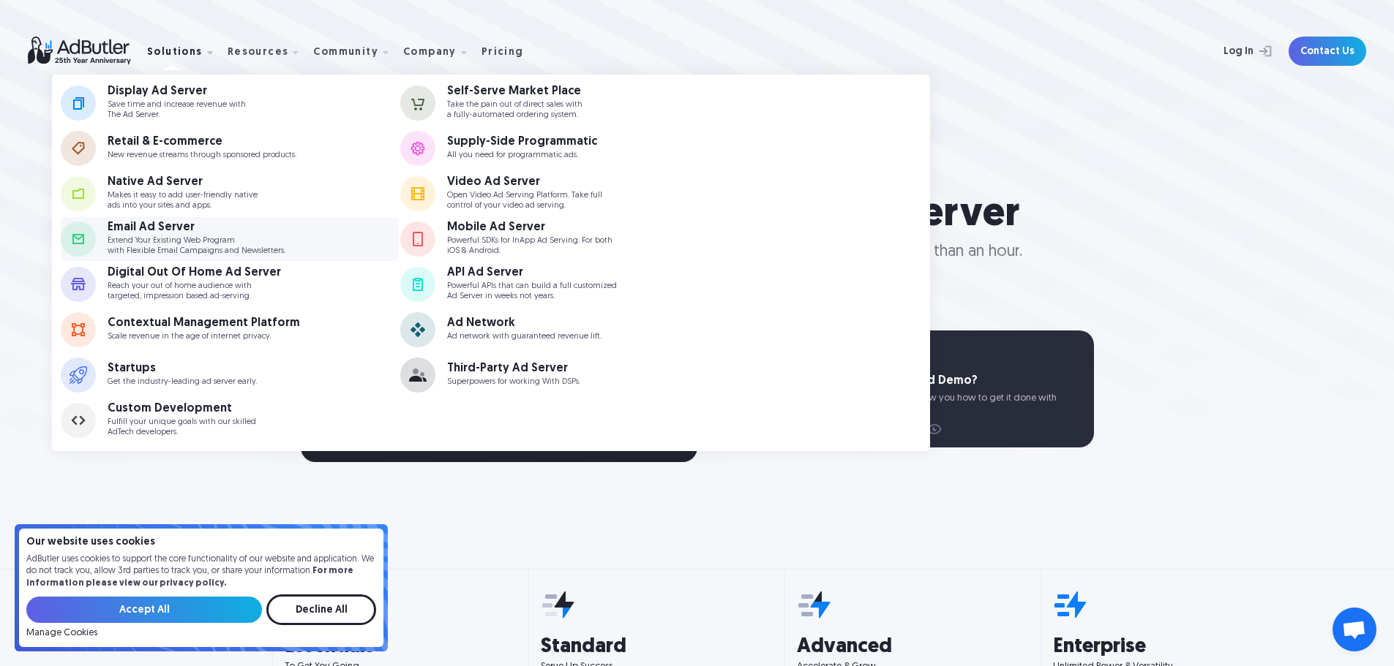
click at [142, 249] on p "Extend Your Existing Web Program with Flexible Email Campaigns and Newsletters." at bounding box center [197, 245] width 178 height 19
